Goal: Task Accomplishment & Management: Manage account settings

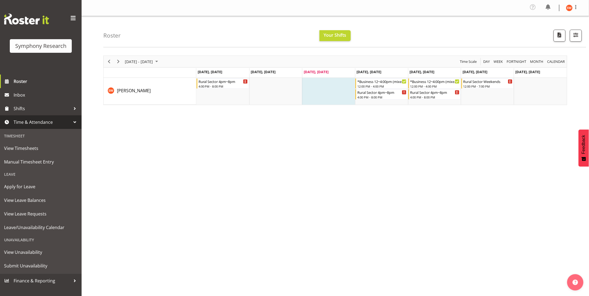
click at [23, 239] on div "Unavailability" at bounding box center [40, 239] width 79 height 11
click at [35, 226] on span "Leave/Unavailability Calendar" at bounding box center [40, 227] width 73 height 8
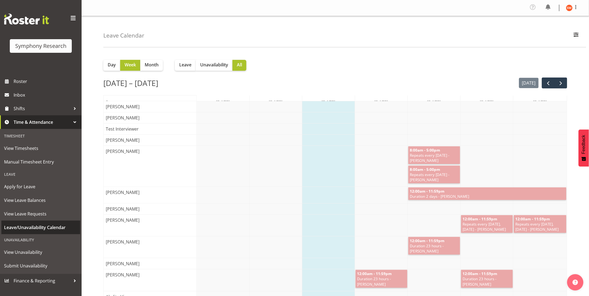
click at [36, 224] on span "Leave/Unavailability Calendar" at bounding box center [40, 227] width 73 height 8
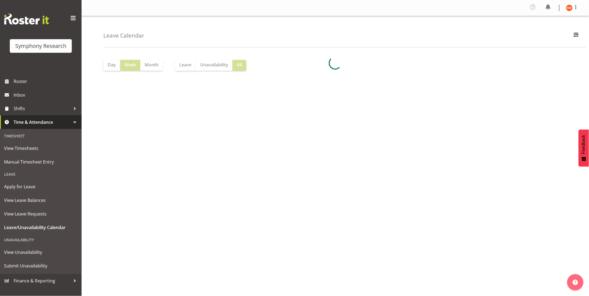
drag, startPoint x: 82, startPoint y: 51, endPoint x: 0, endPoint y: 316, distance: 276.8
click at [82, 63] on div "Leave Calendar Research Partners Show all Apply Day Week Month Leave Unavailabi…" at bounding box center [336, 142] width 508 height 253
click at [0, 296] on html "Symphony Research Roster Inbox Shifts Time & Attendance Timesheet View Timeshee…" at bounding box center [294, 148] width 589 height 296
click at [32, 249] on span "View Unavailability" at bounding box center [40, 252] width 73 height 8
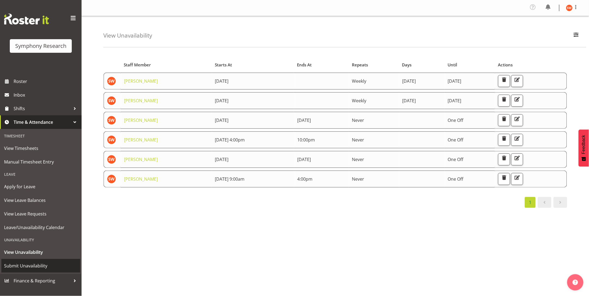
click at [22, 268] on span "Submit Unavailability" at bounding box center [40, 266] width 73 height 8
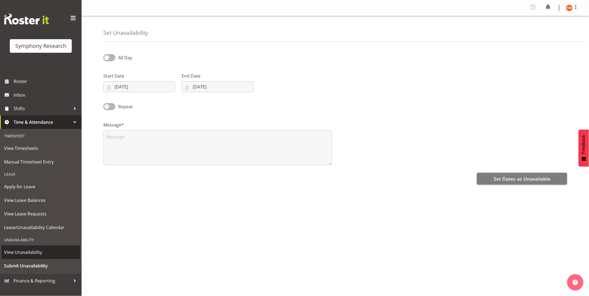
click at [31, 255] on span "View Unavailability" at bounding box center [40, 252] width 73 height 8
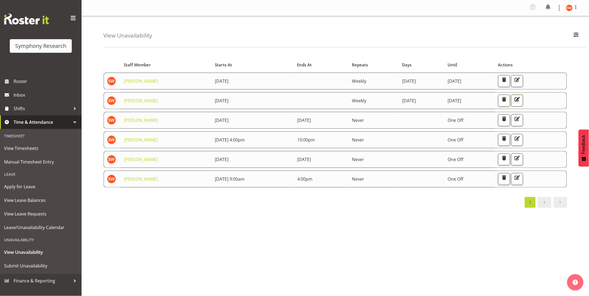
click at [521, 100] on span "button" at bounding box center [517, 99] width 7 height 7
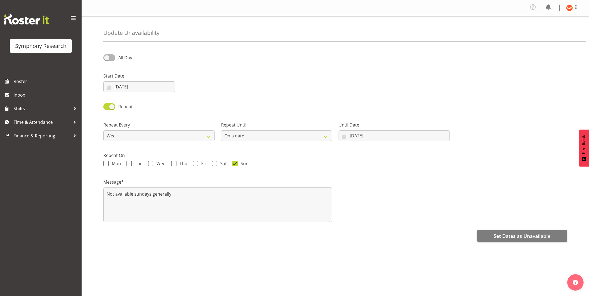
select select "date"
click at [233, 164] on span at bounding box center [234, 163] width 5 height 5
click at [233, 164] on input "Sun" at bounding box center [234, 164] width 4 height 4
checkbox input "false"
click at [105, 108] on span at bounding box center [109, 106] width 12 height 7
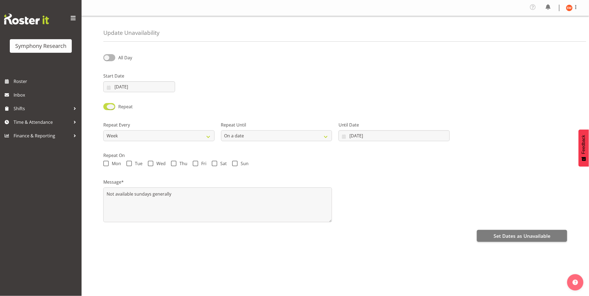
click at [105, 108] on input "Repeat" at bounding box center [105, 107] width 4 height 4
checkbox input "false"
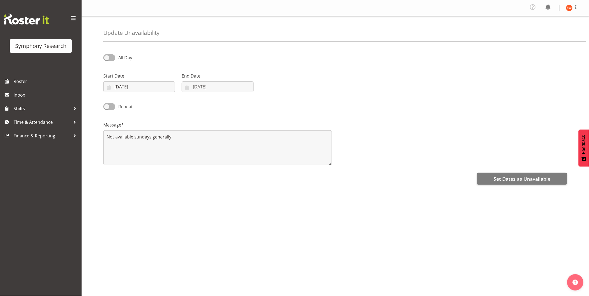
click at [162, 205] on div "All Day Start Date 07/09/2025 January February March April May June July August…" at bounding box center [346, 155] width 486 height 218
click at [22, 110] on span "Shifts" at bounding box center [42, 108] width 57 height 8
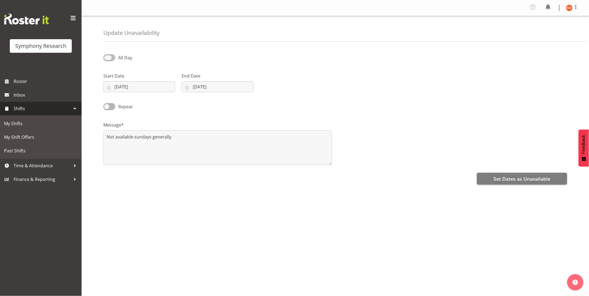
click at [113, 59] on span at bounding box center [109, 57] width 12 height 7
click at [107, 59] on input "All Day" at bounding box center [105, 58] width 4 height 4
checkbox input "true"
click at [161, 86] on input "07/09/2025" at bounding box center [139, 86] width 72 height 11
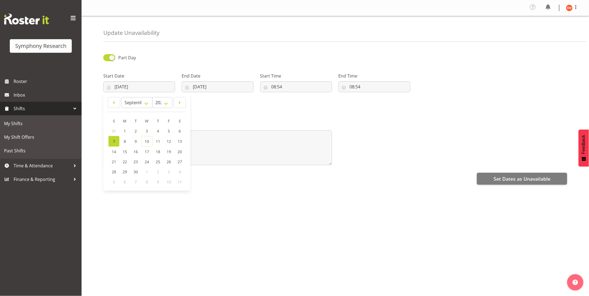
click at [353, 115] on div "Message* Not available sundays generally" at bounding box center [335, 141] width 471 height 54
click at [22, 166] on span "Time & Attendance" at bounding box center [42, 166] width 57 height 8
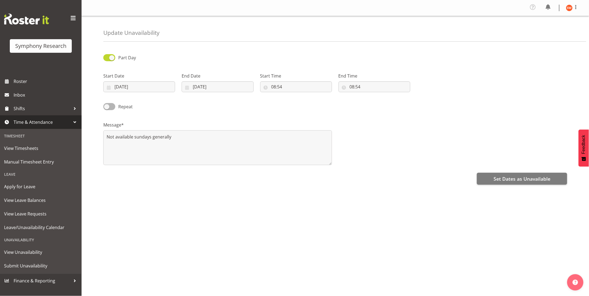
click at [14, 239] on div "Unavailability" at bounding box center [40, 239] width 79 height 11
click at [12, 229] on span "Leave/Unavailability Calendar" at bounding box center [40, 227] width 73 height 8
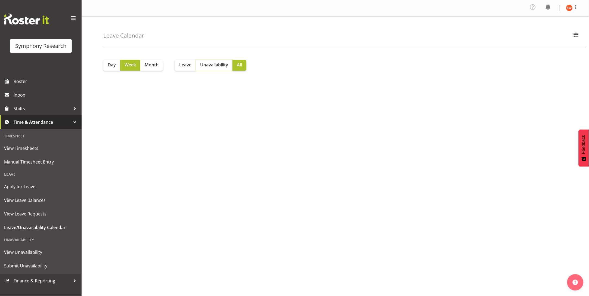
click at [218, 65] on span "Unavailability" at bounding box center [214, 64] width 28 height 7
click at [18, 249] on span "View Unavailability" at bounding box center [40, 252] width 73 height 8
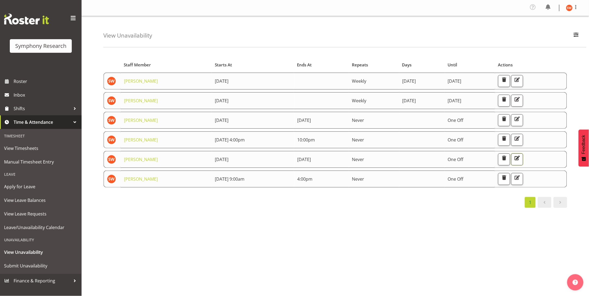
click at [521, 159] on span "button" at bounding box center [517, 158] width 7 height 7
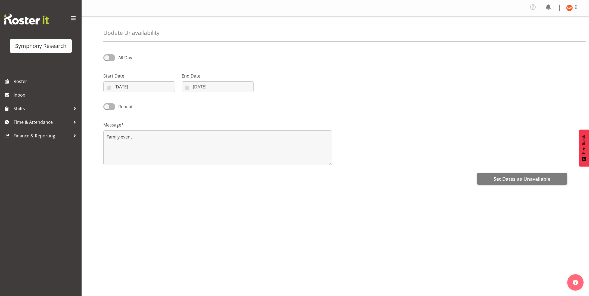
select select "9"
select select "2025"
click at [210, 90] on input "29/10/2025" at bounding box center [218, 86] width 72 height 11
click at [196, 170] on link "26" at bounding box center [192, 171] width 11 height 10
type input "[DATE]"
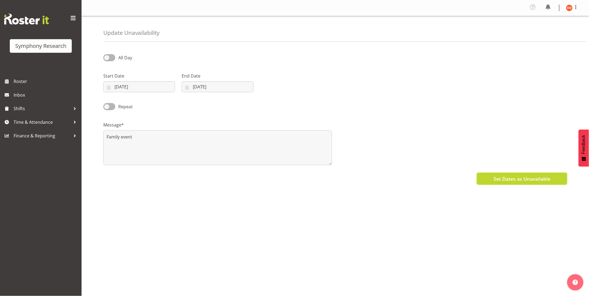
click at [505, 180] on span "Set Dates as Unavailable" at bounding box center [522, 178] width 57 height 7
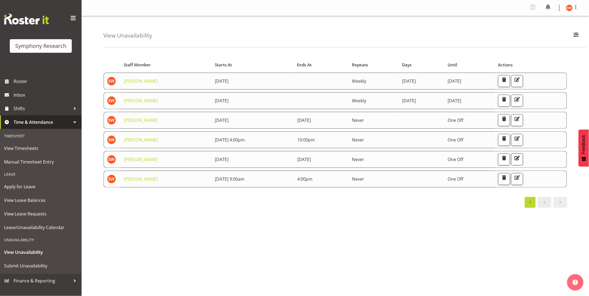
click at [521, 158] on span "button" at bounding box center [517, 158] width 7 height 7
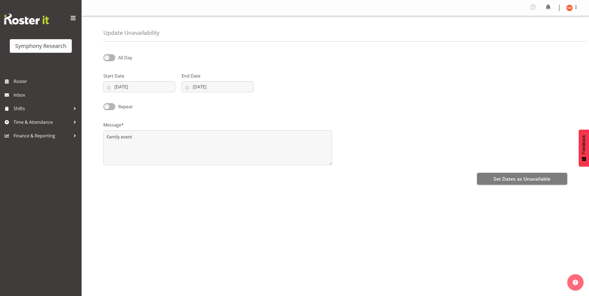
select select "9"
select select "2025"
click at [149, 86] on input "[DATE]" at bounding box center [139, 86] width 72 height 11
click at [169, 161] on span "24" at bounding box center [168, 161] width 4 height 5
click at [517, 181] on span "Set Dates as Unavailable" at bounding box center [522, 178] width 57 height 7
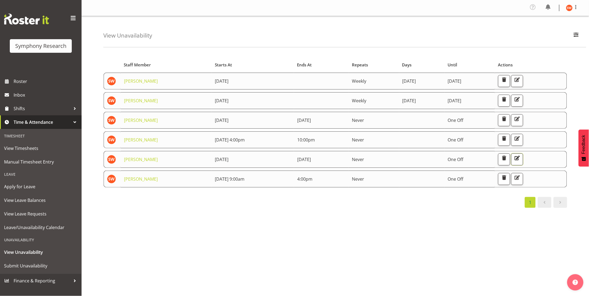
click at [521, 159] on span "button" at bounding box center [517, 158] width 7 height 7
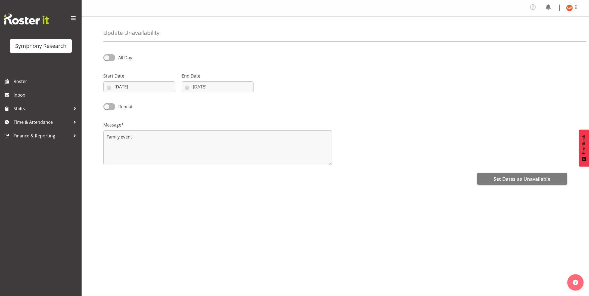
select select "9"
select select "2025"
click at [162, 89] on input "24/10/2025" at bounding box center [139, 86] width 72 height 11
click at [393, 169] on div "All Day Start Date 24/10/2025 January February March April May June July August…" at bounding box center [346, 155] width 486 height 218
click at [164, 90] on input "24/10/2025" at bounding box center [139, 86] width 72 height 11
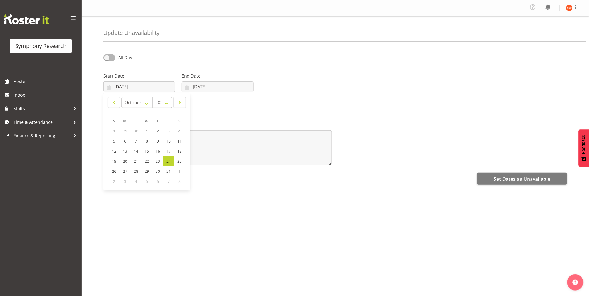
click at [465, 203] on div "All Day Start Date 24/10/2025 January February March April May June July August…" at bounding box center [346, 155] width 486 height 218
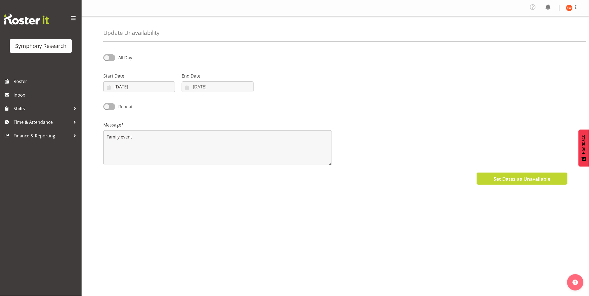
click at [512, 181] on span "Set Dates as Unavailable" at bounding box center [522, 178] width 57 height 7
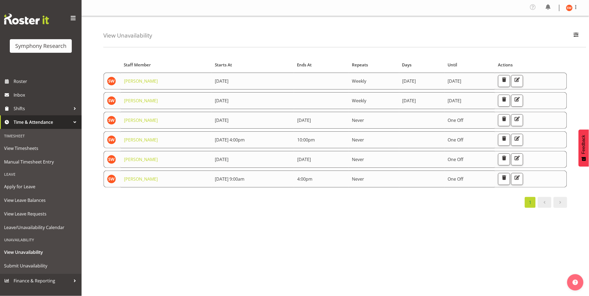
click at [136, 247] on div "Starts At Staff Member Starts At Ends At Repeats Days Until Actions [PERSON_NAM…" at bounding box center [346, 160] width 486 height 218
click at [203, 235] on div "Starts At Staff Member Starts At Ends At Repeats Days Until Actions [PERSON_NAM…" at bounding box center [346, 160] width 486 height 218
